Goal: Task Accomplishment & Management: Manage account settings

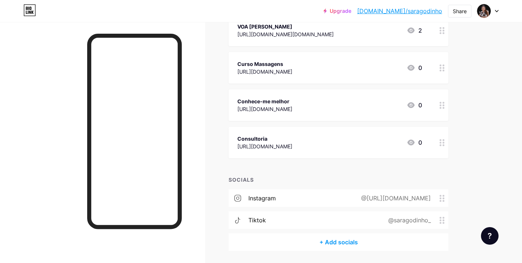
scroll to position [32, 0]
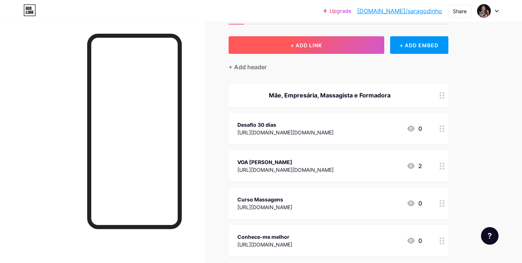
click at [357, 41] on button "+ ADD LINK" at bounding box center [307, 45] width 156 height 18
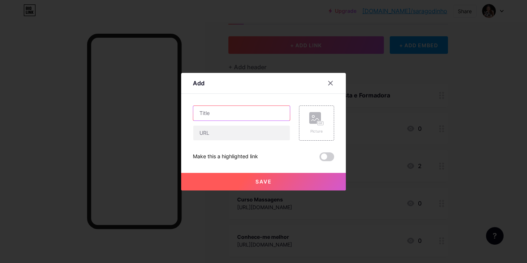
click at [261, 114] on input "text" at bounding box center [241, 113] width 97 height 15
click at [196, 114] on input "VOA" at bounding box center [241, 113] width 97 height 15
type input "VOA"
click at [160, 2] on div at bounding box center [263, 131] width 527 height 263
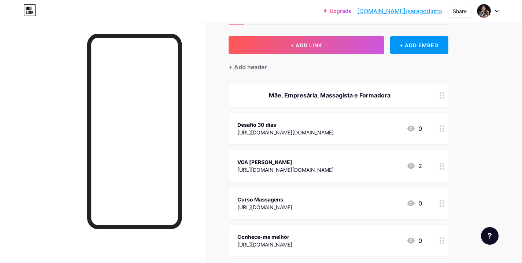
scroll to position [0, 0]
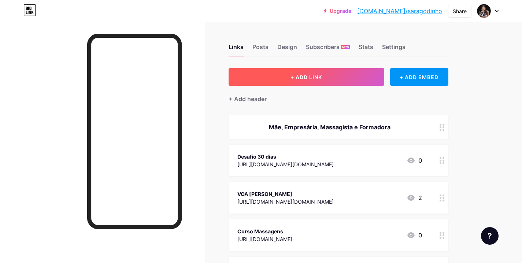
click at [319, 71] on button "+ ADD LINK" at bounding box center [307, 77] width 156 height 18
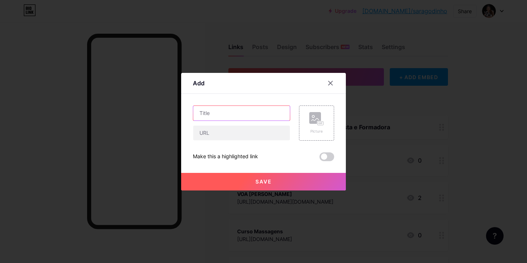
click at [214, 106] on input "text" at bounding box center [241, 113] width 97 height 15
type input "Parceria VOA"
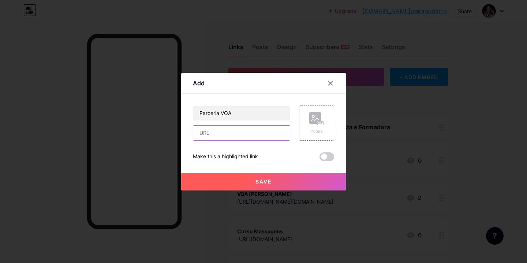
click at [228, 140] on input "text" at bounding box center [241, 133] width 97 height 15
paste input "[URL][DOMAIN_NAME]"
type input "[URL][DOMAIN_NAME]"
click at [292, 182] on button "Save" at bounding box center [263, 182] width 165 height 18
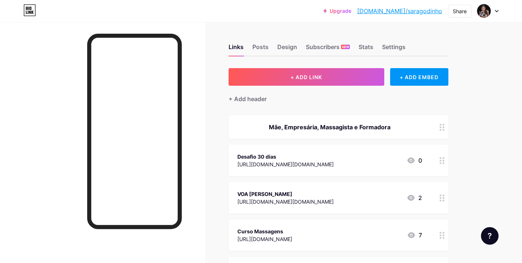
click at [440, 10] on link "[DOMAIN_NAME]/saragodinho" at bounding box center [399, 11] width 85 height 9
click at [472, 12] on div "Upgrade [DOMAIN_NAME]/sarago... [DOMAIN_NAME]/saragodinho Share Switch accounts…" at bounding box center [410, 10] width 175 height 13
click at [464, 11] on div "Share" at bounding box center [460, 11] width 14 height 8
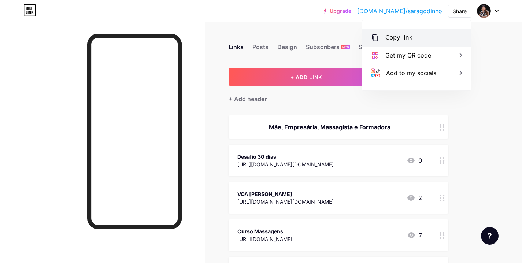
click at [441, 34] on div "Copy link" at bounding box center [416, 38] width 109 height 18
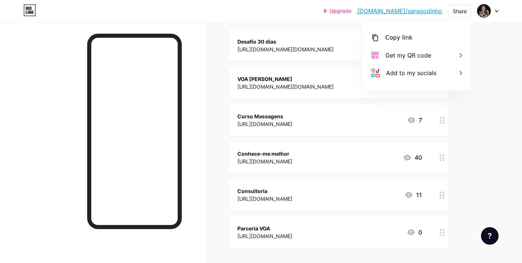
scroll to position [229, 0]
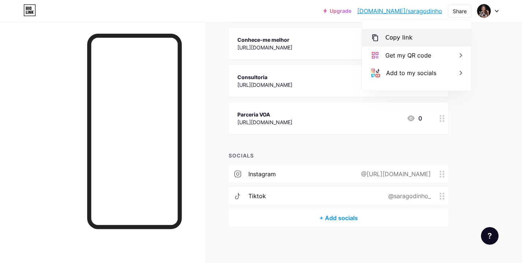
click at [418, 45] on div "Copy link" at bounding box center [416, 38] width 109 height 18
